Goal: Task Accomplishment & Management: Manage account settings

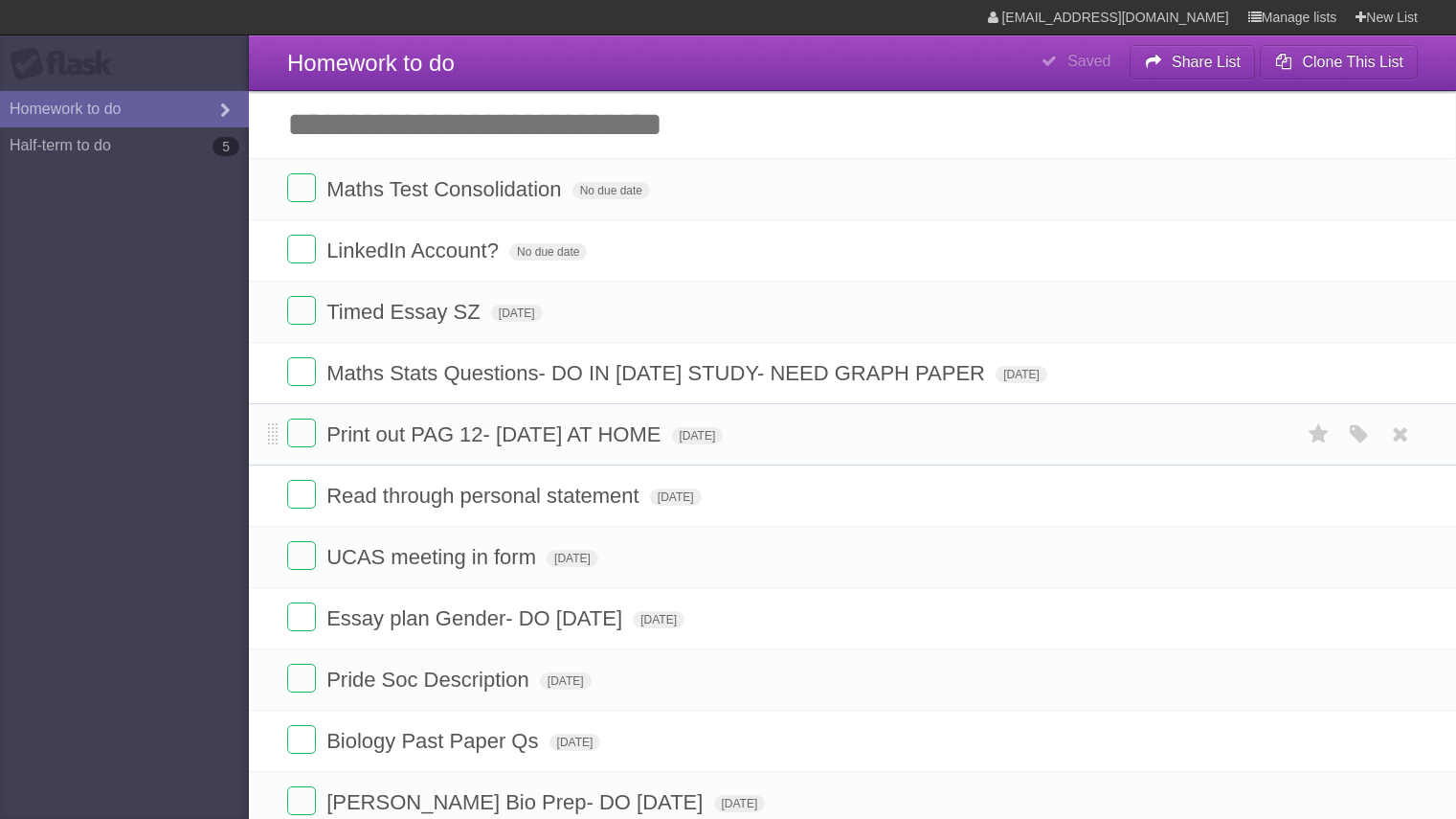
scroll to position [16, 0]
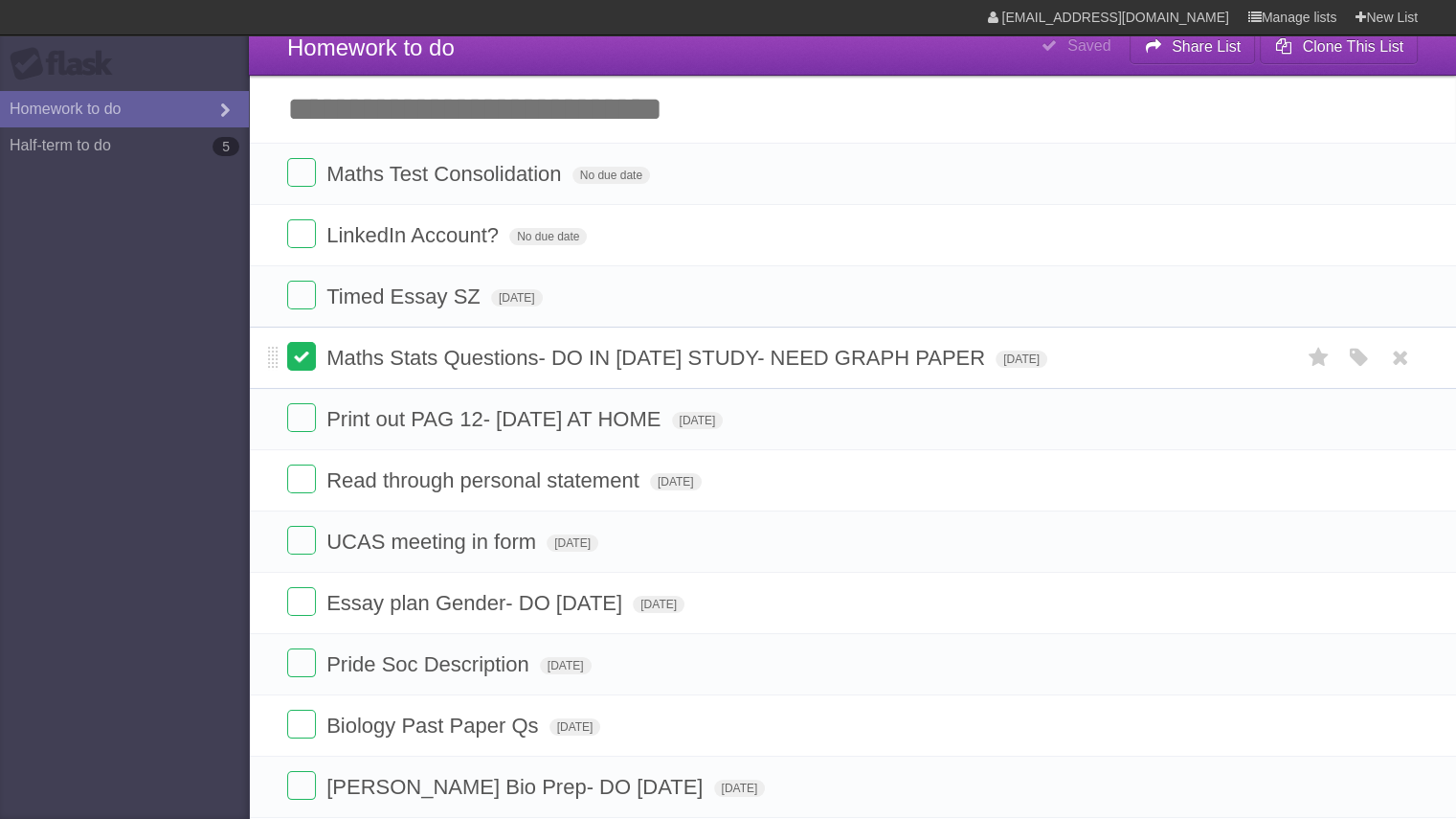
click at [306, 357] on label at bounding box center [300, 355] width 28 height 28
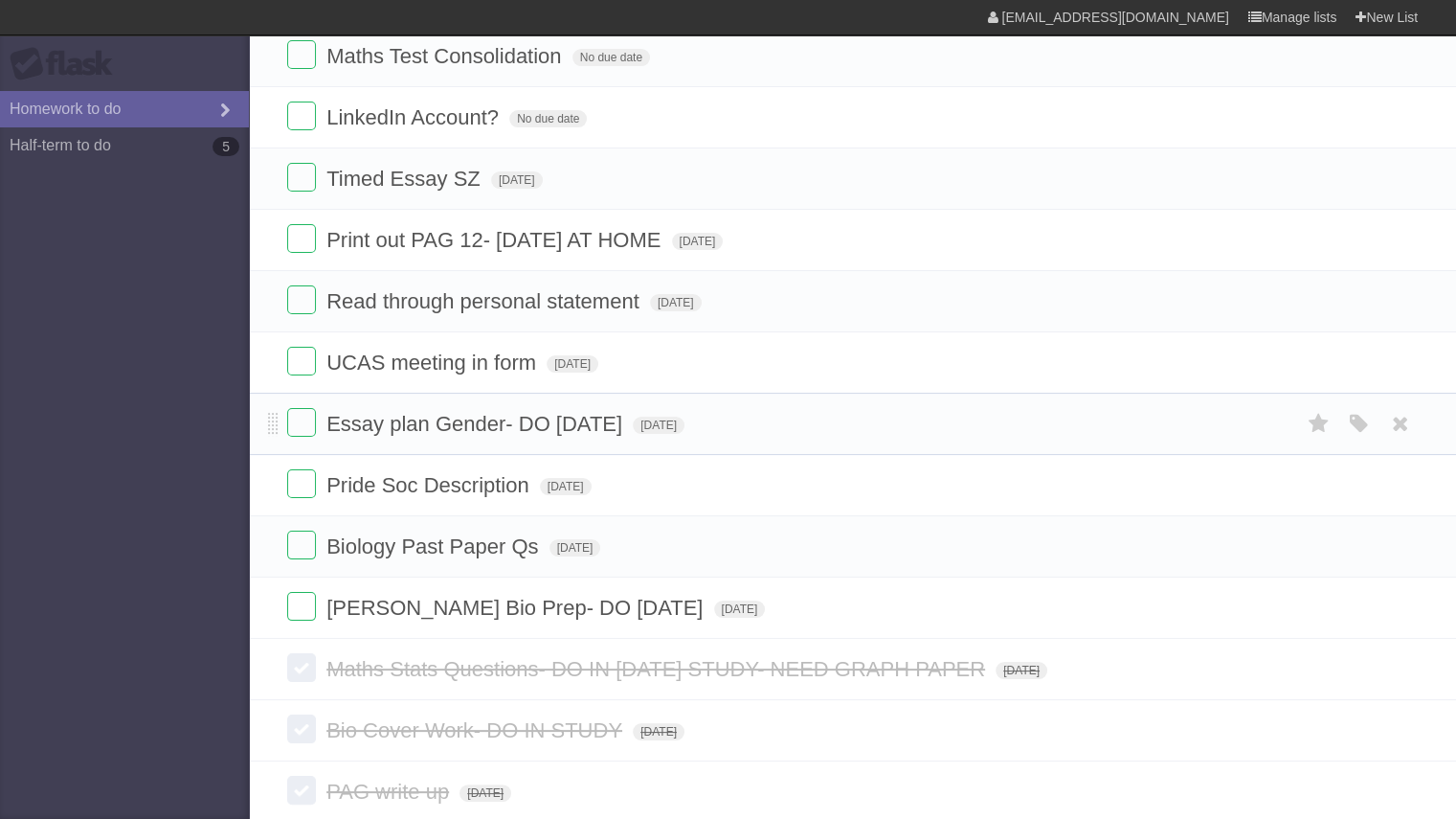
scroll to position [145, 0]
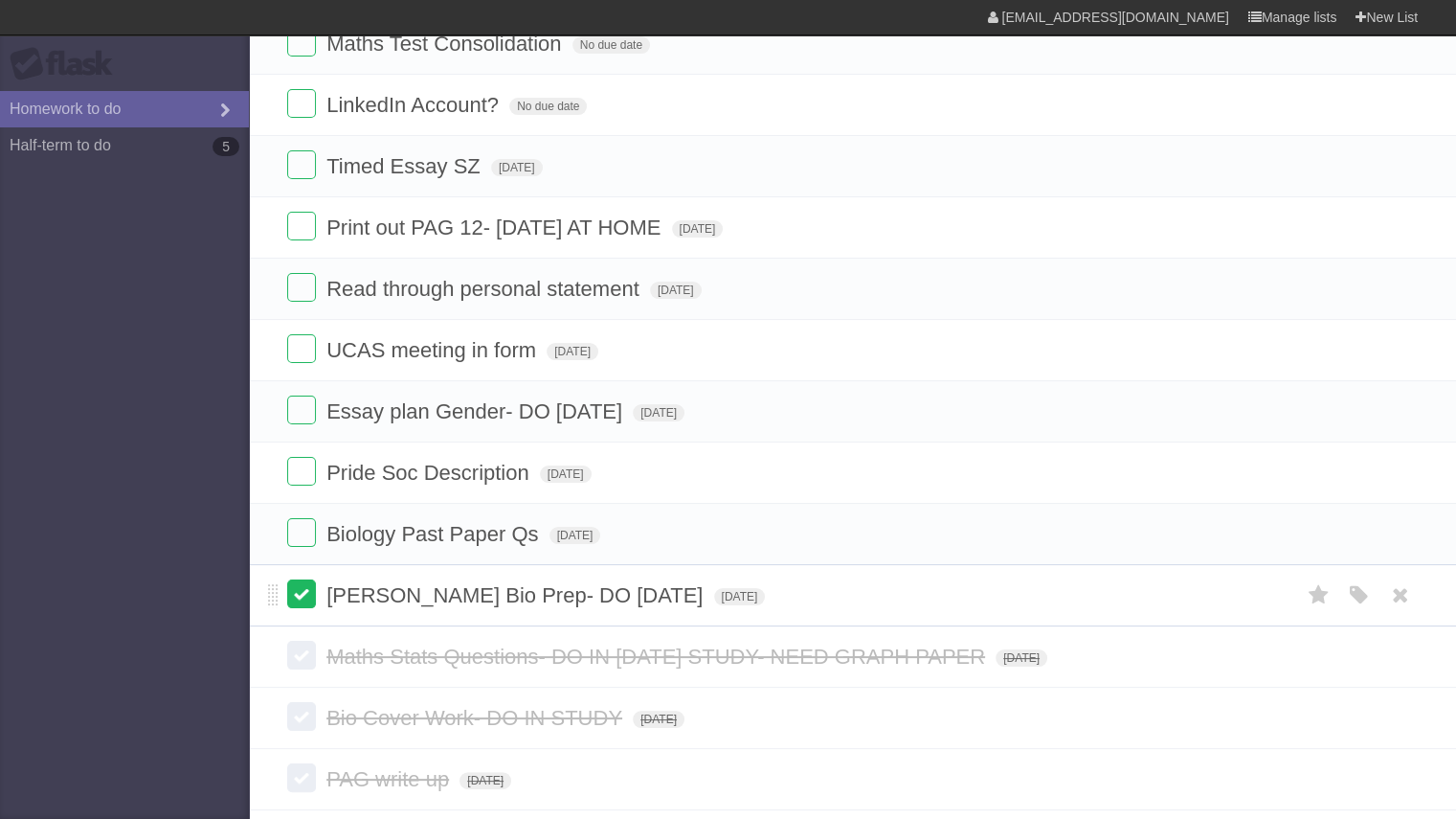
click at [304, 579] on label at bounding box center [300, 593] width 28 height 28
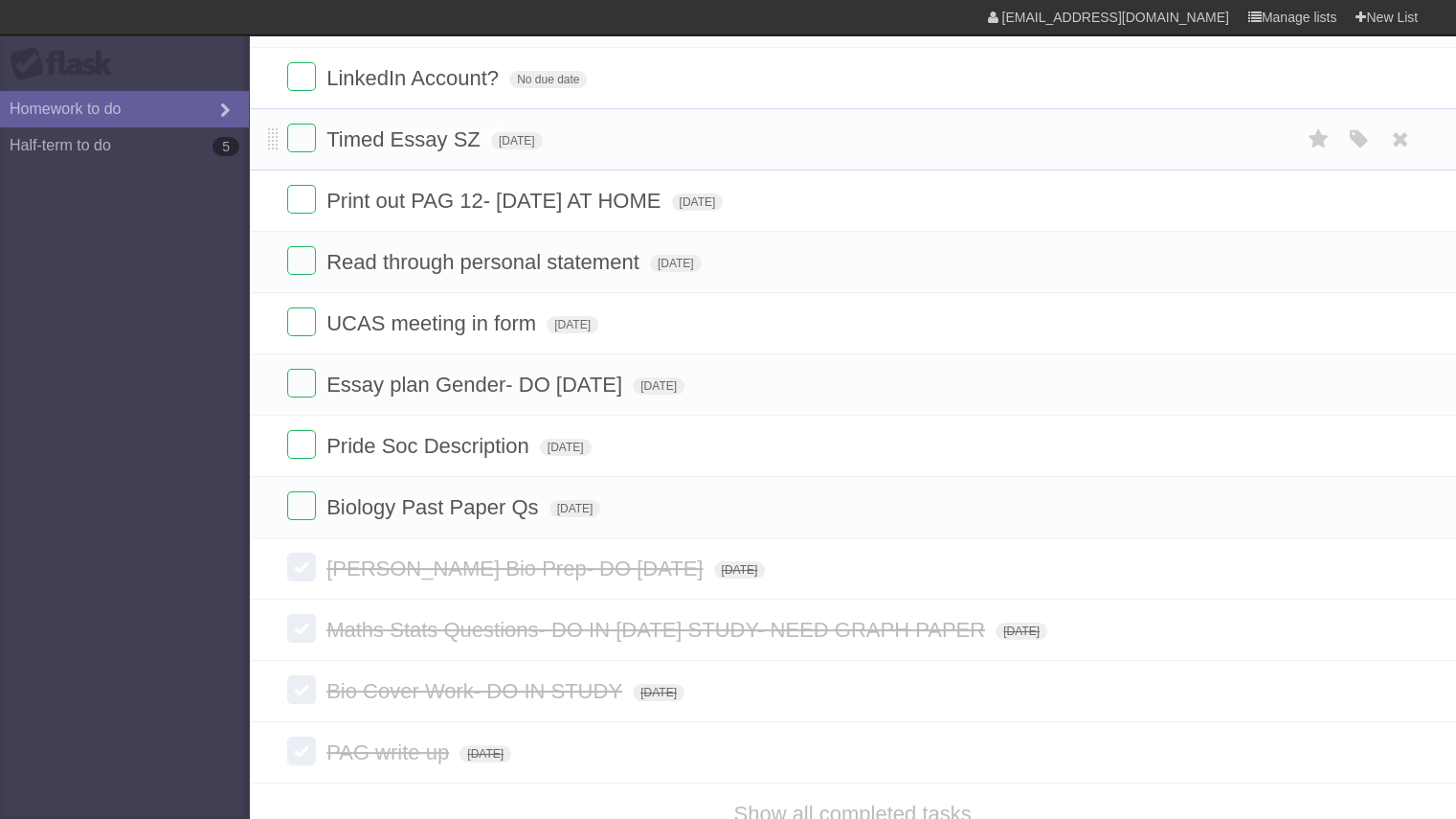
scroll to position [0, 0]
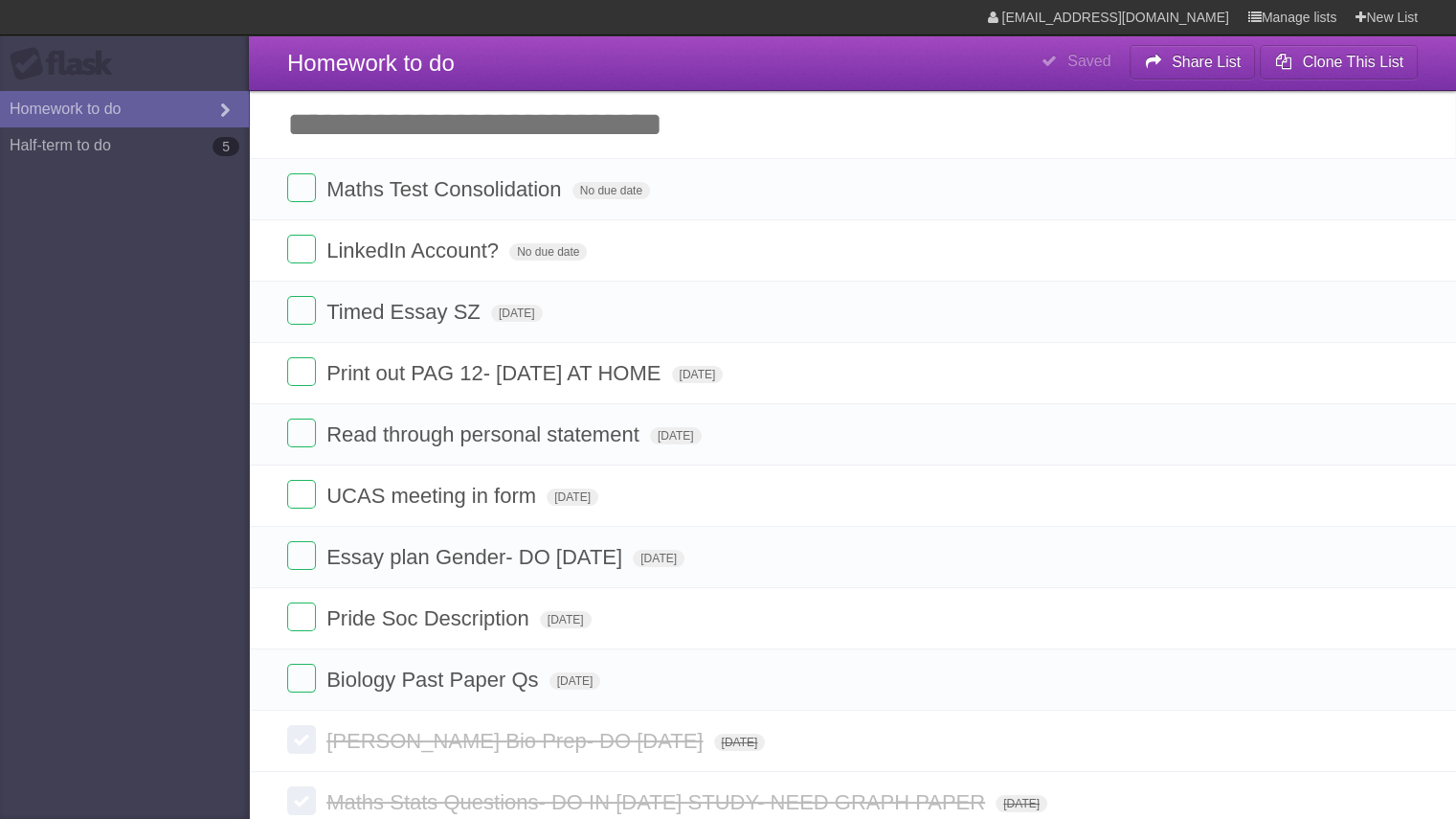
click at [431, 129] on input "Add another task" at bounding box center [851, 125] width 1207 height 67
type input "**********"
click input "*********" at bounding box center [0, 0] width 0 height 0
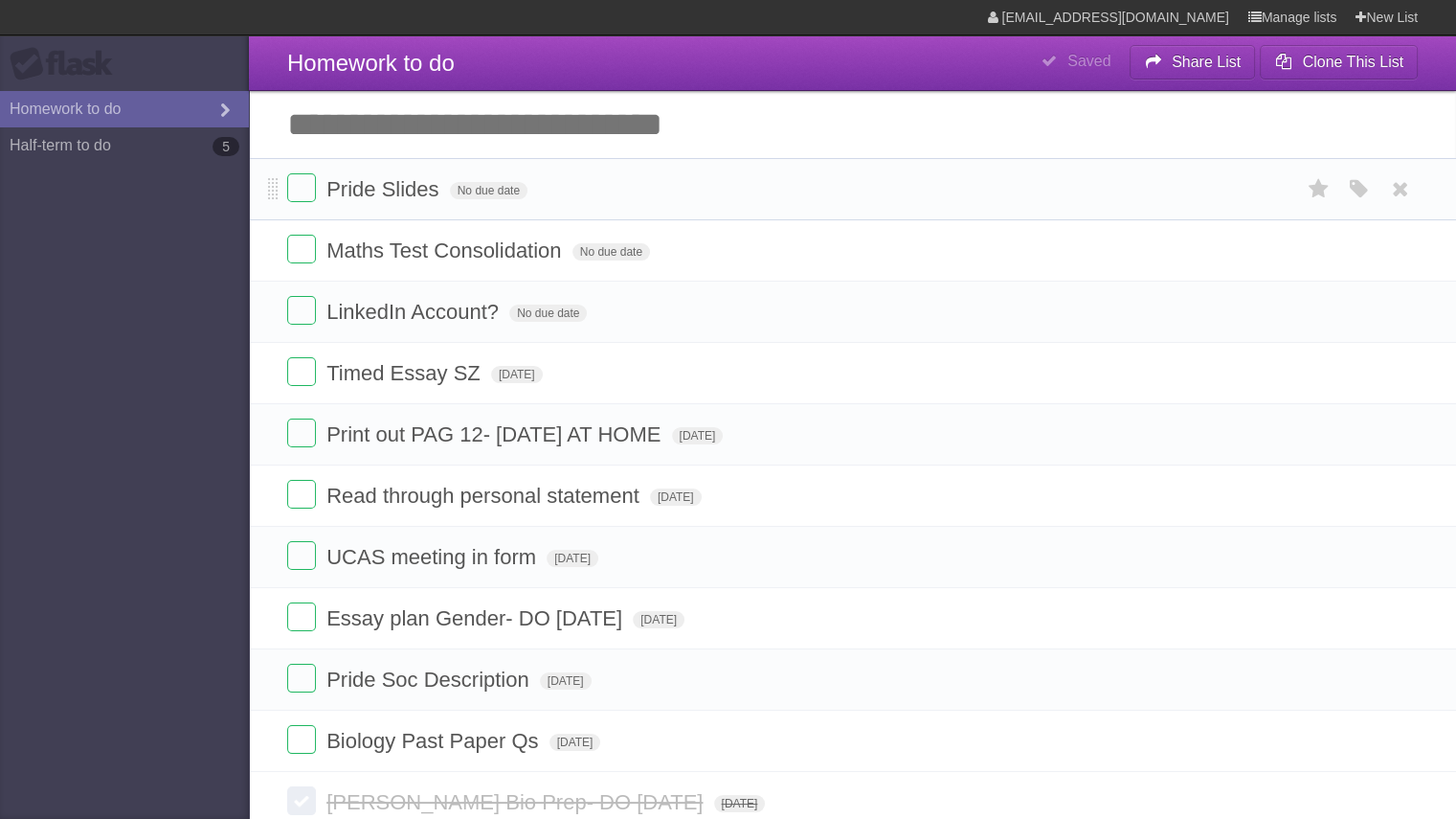
click at [501, 201] on form "Pride Slides No due date White Red Blue Green Purple Orange" at bounding box center [851, 189] width 1130 height 31
click at [485, 192] on span "No due date" at bounding box center [488, 191] width 78 height 18
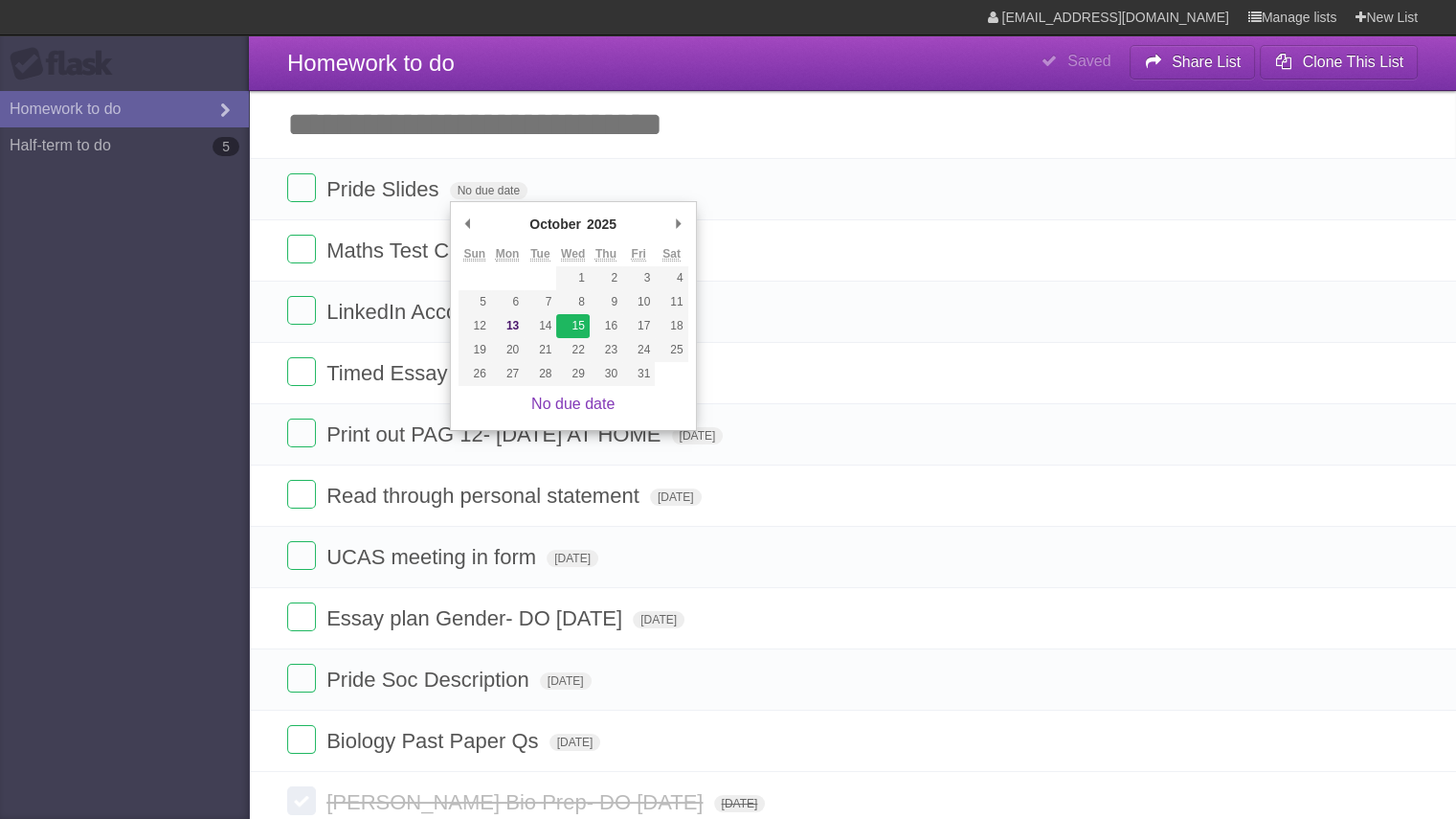
type span "[DATE]"
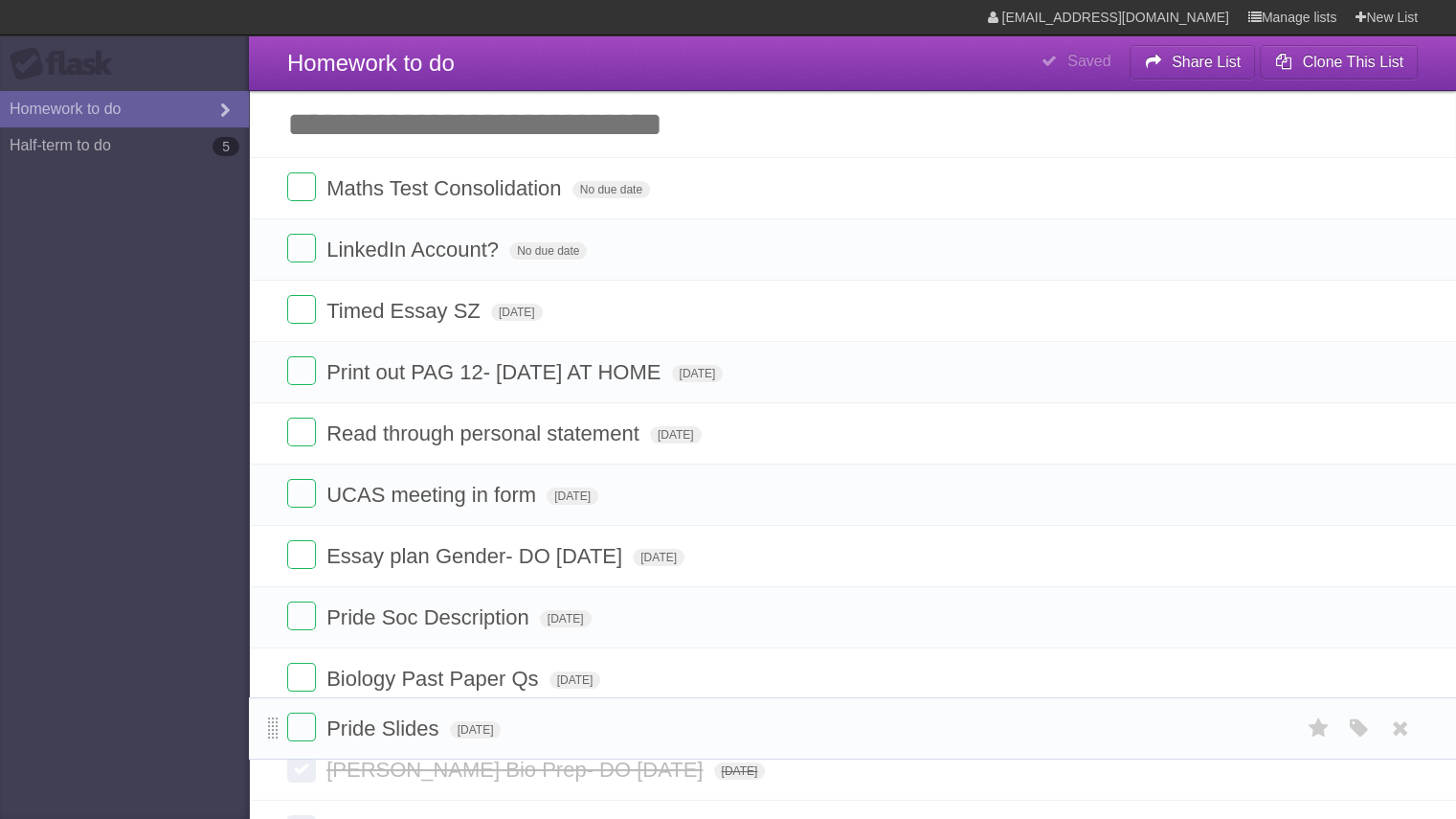
drag, startPoint x: 273, startPoint y: 188, endPoint x: 275, endPoint y: 725, distance: 537.0
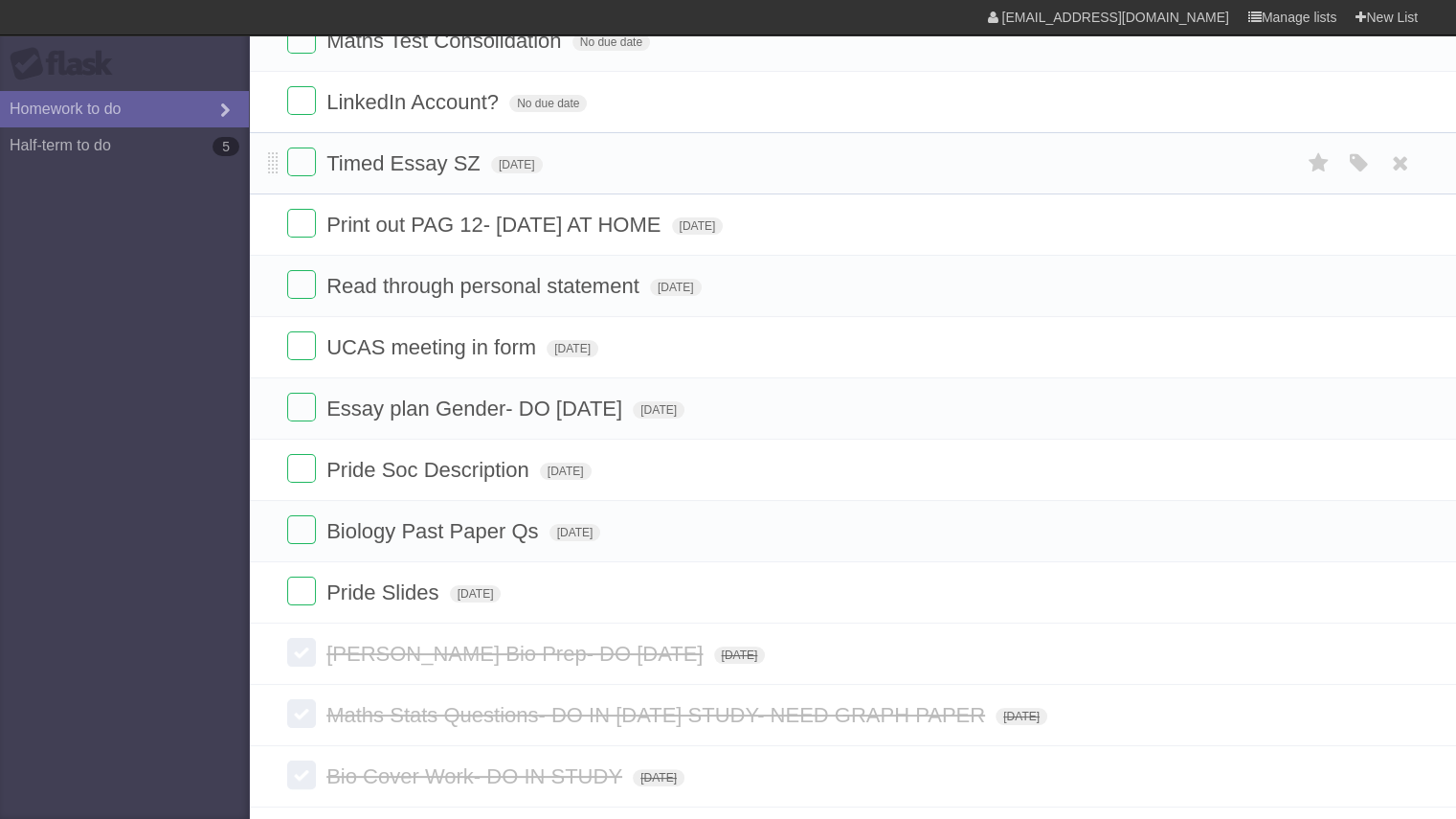
scroll to position [153, 0]
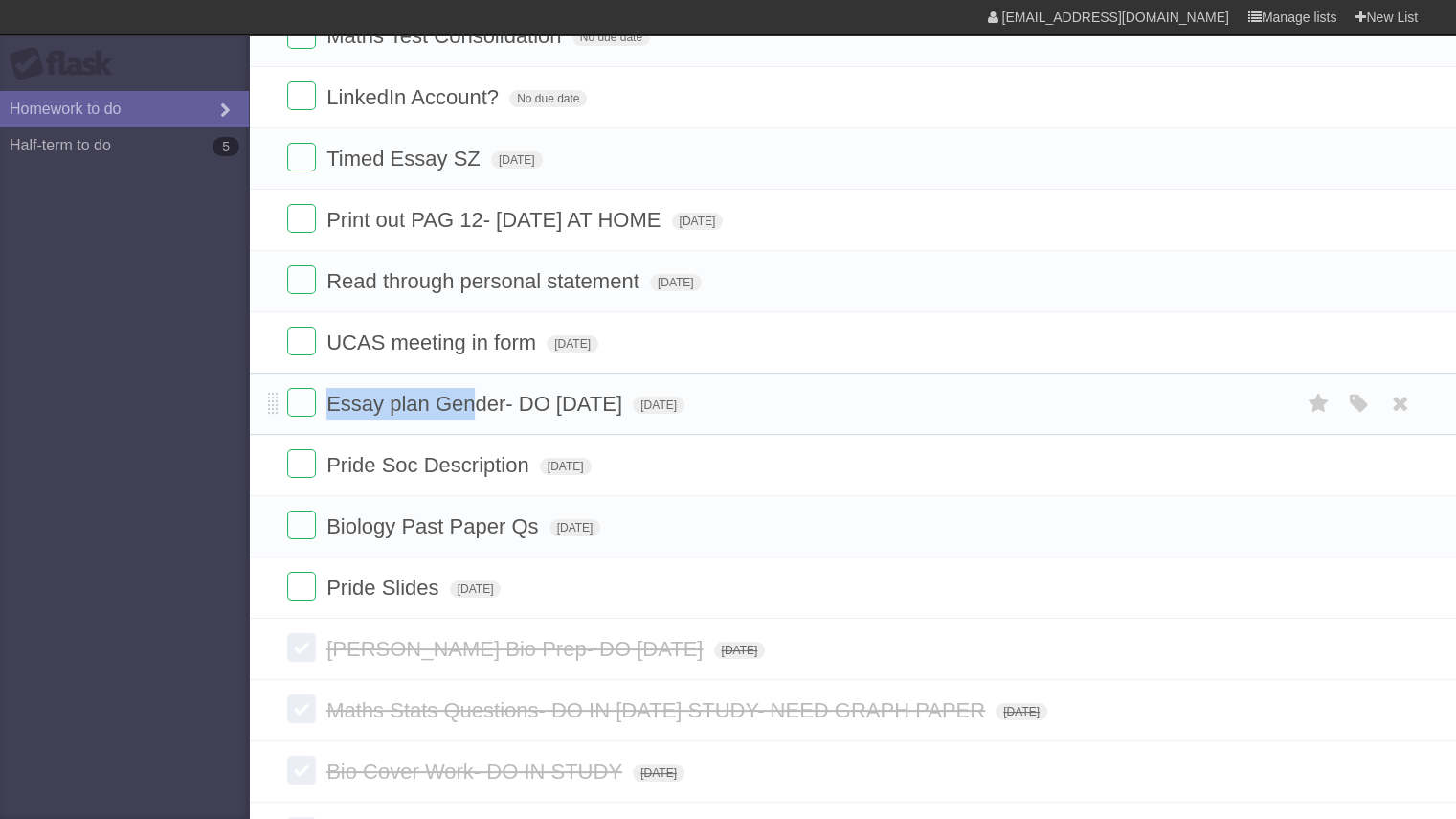
drag, startPoint x: 307, startPoint y: 402, endPoint x: 478, endPoint y: 414, distance: 171.4
click at [478, 414] on form "Essay plan Gender- DO [DATE] [DATE] White Red Blue Green Purple Orange" at bounding box center [851, 404] width 1130 height 31
click at [284, 518] on li "Biology Past Paper Qs [DATE] White Red Blue Green Purple Orange" at bounding box center [851, 525] width 1207 height 62
click at [305, 524] on label at bounding box center [300, 524] width 28 height 28
